Goal: Information Seeking & Learning: Learn about a topic

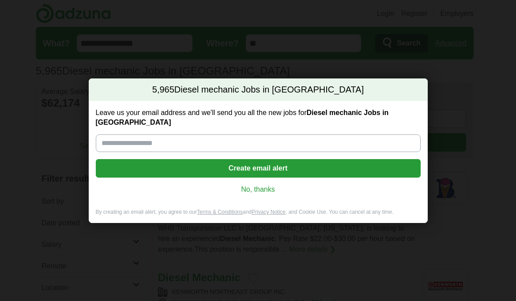
click at [270, 185] on link "No, thanks" at bounding box center [258, 190] width 311 height 10
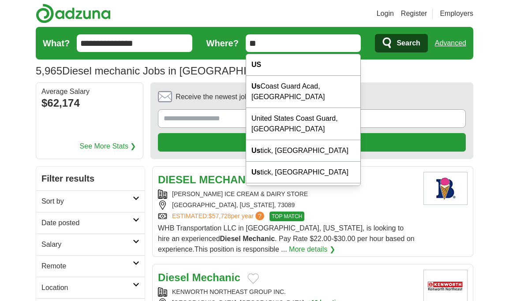
drag, startPoint x: 283, startPoint y: 46, endPoint x: 188, endPoint y: 41, distance: 95.1
click at [188, 41] on form "**********" at bounding box center [255, 43] width 438 height 33
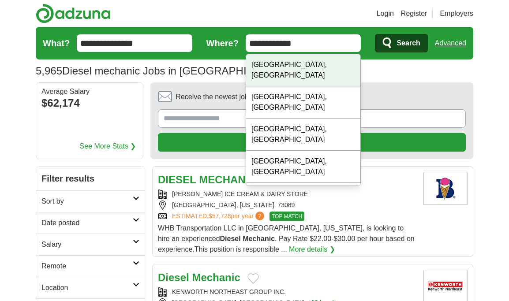
click at [279, 61] on div "Ann Arbor, MI" at bounding box center [303, 70] width 115 height 32
type input "**********"
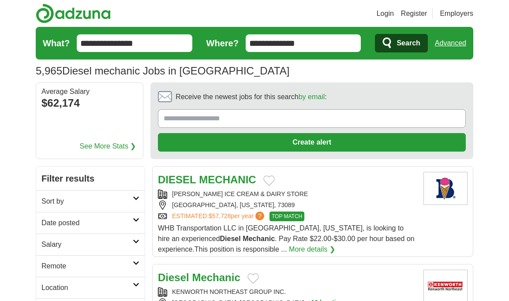
click at [416, 39] on span "Search" at bounding box center [408, 43] width 23 height 18
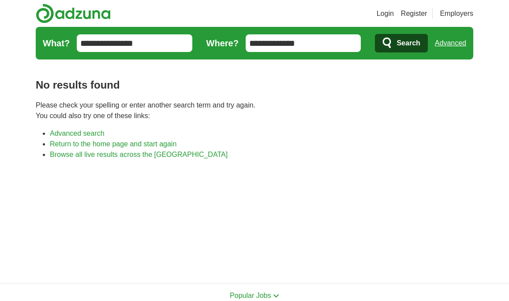
drag, startPoint x: 308, startPoint y: 39, endPoint x: 178, endPoint y: 24, distance: 131.1
click at [178, 24] on header "Login Register Employers job, company, title Salary Salary Select a salary rang…" at bounding box center [255, 31] width 438 height 63
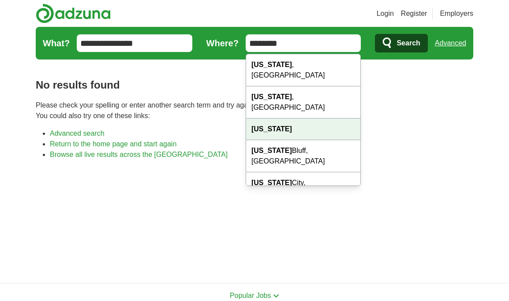
click at [286, 119] on div "[US_STATE]" at bounding box center [303, 130] width 115 height 22
type input "********"
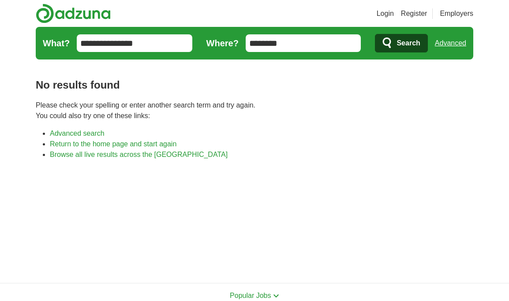
click at [398, 42] on span "Search" at bounding box center [408, 43] width 23 height 18
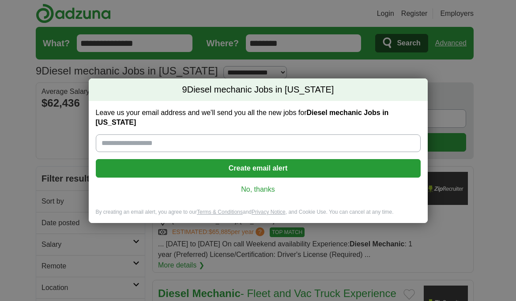
click at [269, 193] on link "No, thanks" at bounding box center [258, 190] width 311 height 10
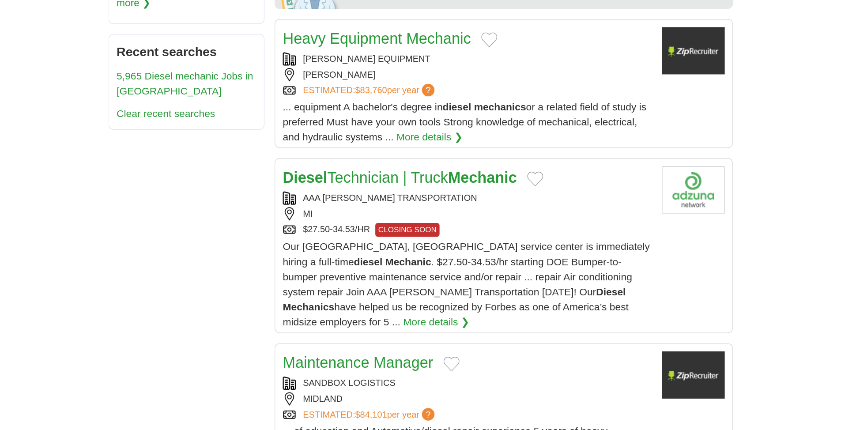
scroll to position [530, 0]
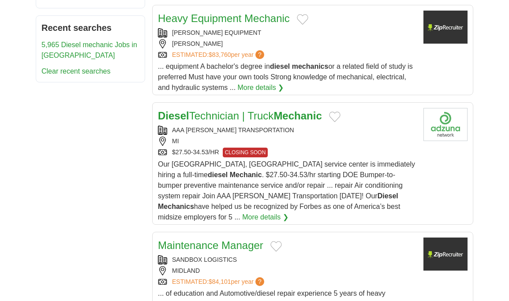
click at [307, 135] on div "AAA [PERSON_NAME] TRANSPORTATION MI $27.50-34.53/HR CLOSING SOON" at bounding box center [287, 142] width 259 height 32
click at [289, 212] on link "More details ❯" at bounding box center [265, 217] width 46 height 11
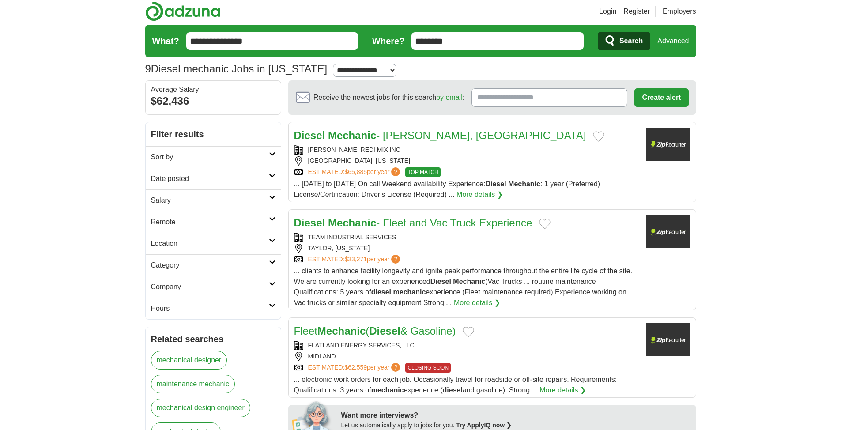
scroll to position [0, 0]
